Goal: Task Accomplishment & Management: Manage account settings

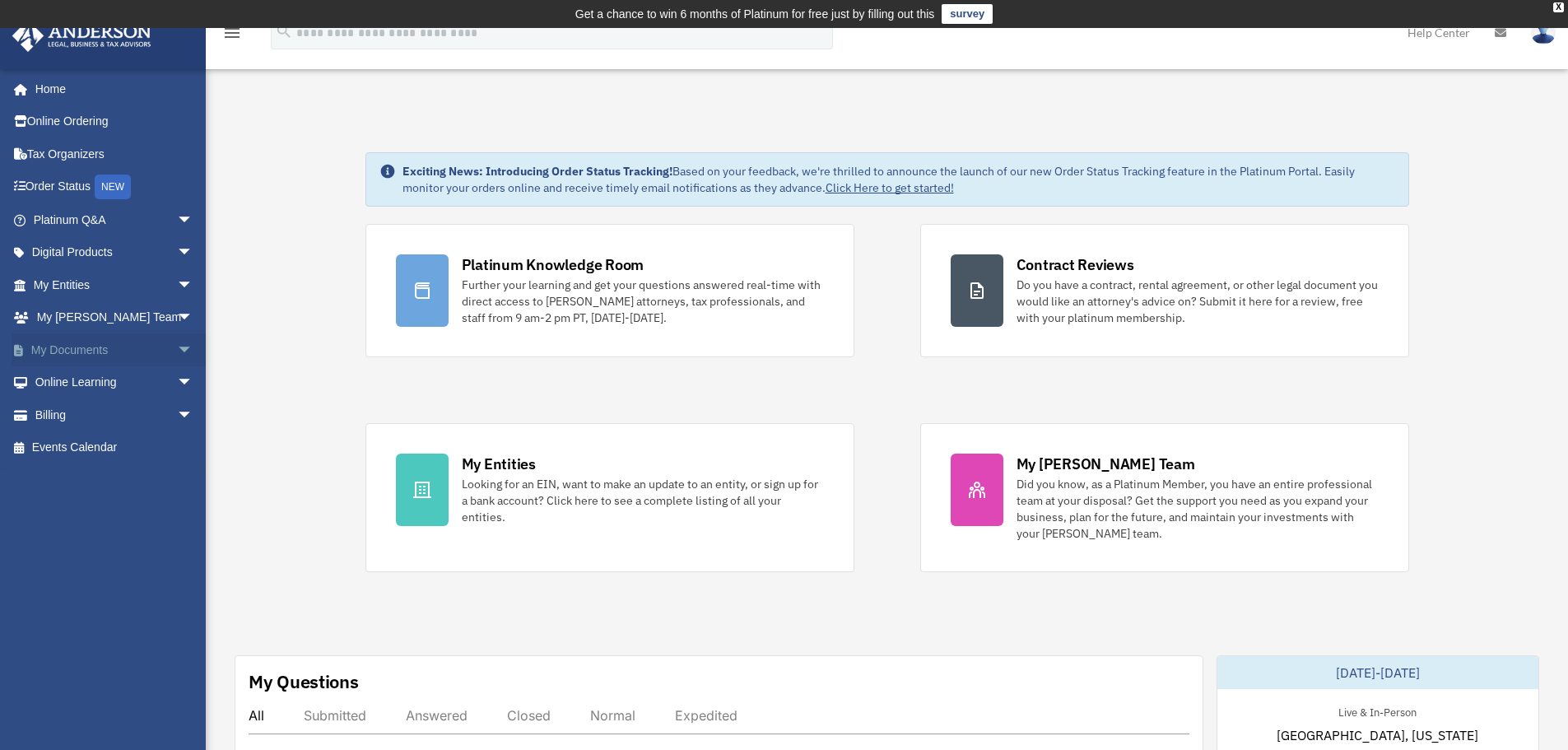
click at [103, 344] on link "My Documents arrow_drop_down" at bounding box center [115, 349] width 207 height 33
click at [75, 405] on link "Billing arrow_drop_down" at bounding box center [115, 415] width 207 height 33
click at [177, 413] on span "arrow_drop_down" at bounding box center [194, 416] width 33 height 34
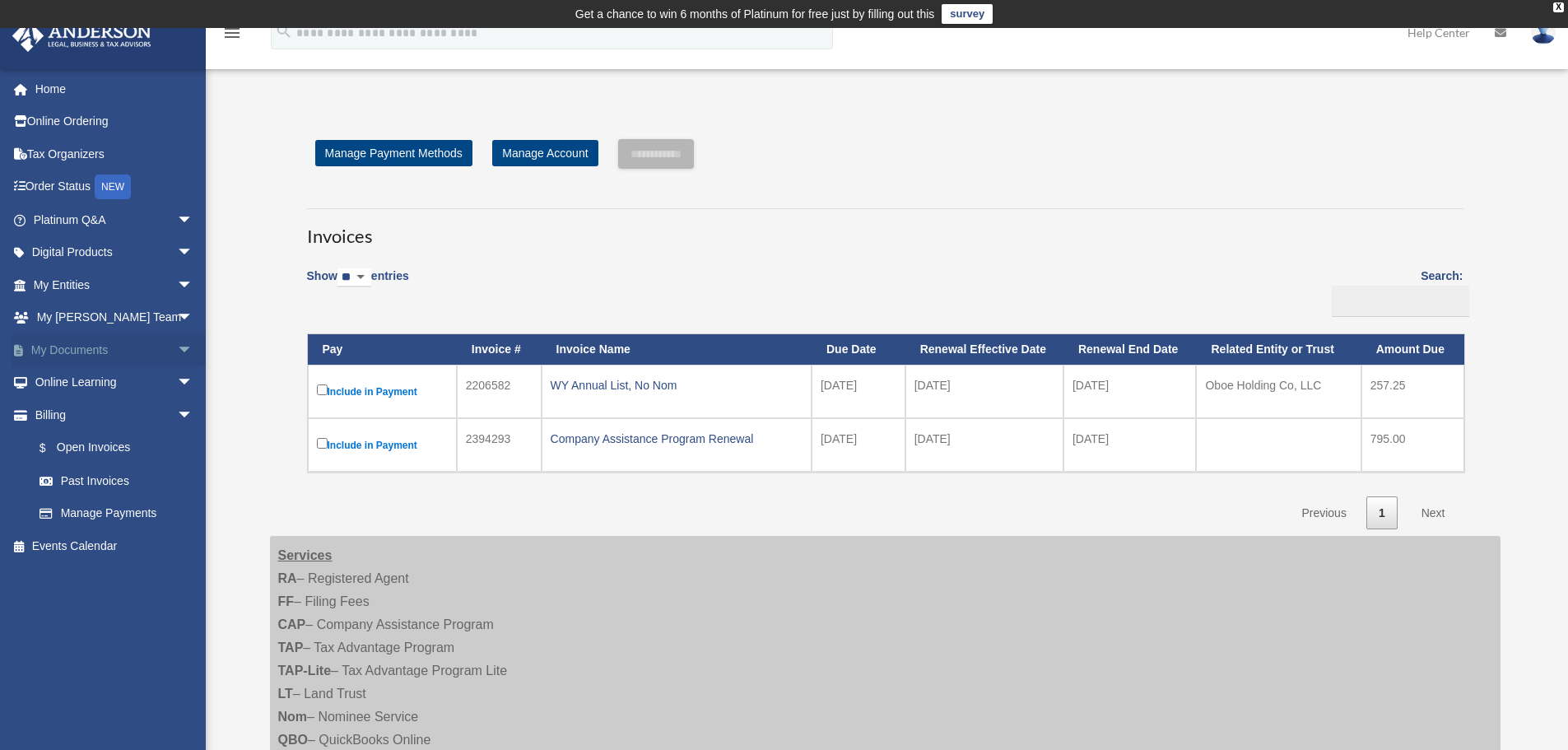
scroll to position [83, 0]
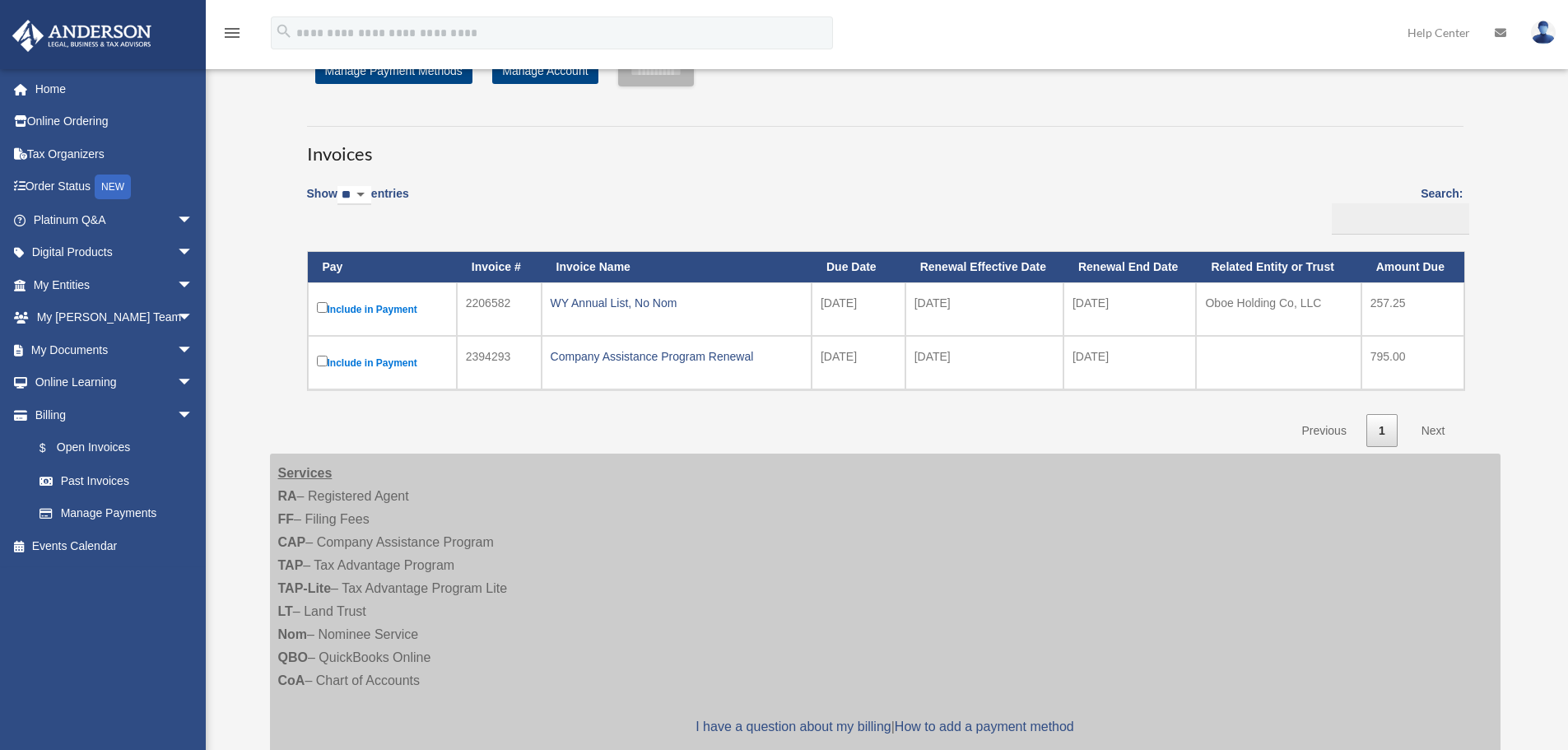
drag, startPoint x: 1299, startPoint y: 301, endPoint x: 1095, endPoint y: 395, distance: 224.6
click at [1206, 304] on td "Oboe Holding Co, LLC" at bounding box center [1278, 309] width 164 height 53
click at [68, 475] on link "Past Invoices" at bounding box center [121, 480] width 196 height 33
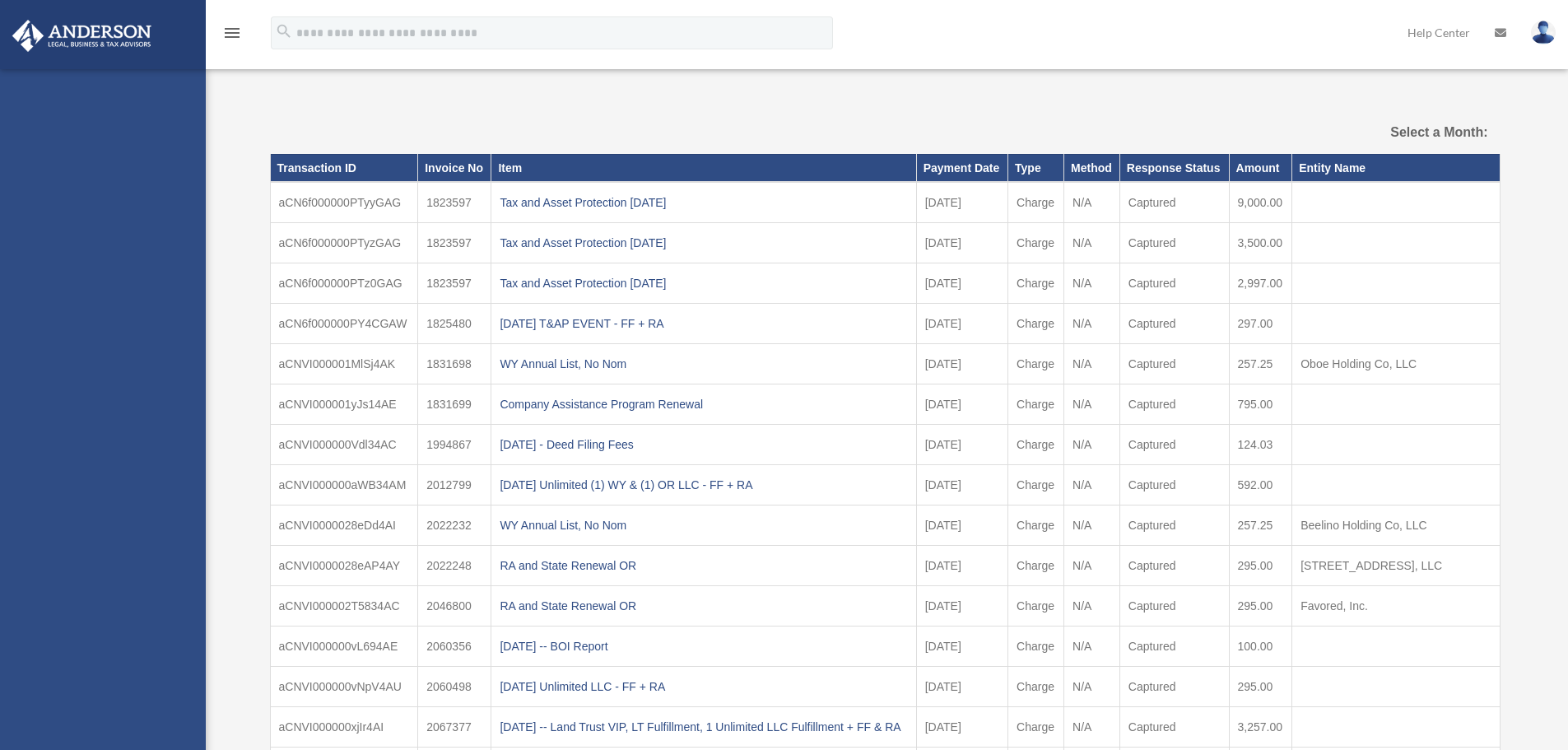
select select
